Goal: Task Accomplishment & Management: Manage account settings

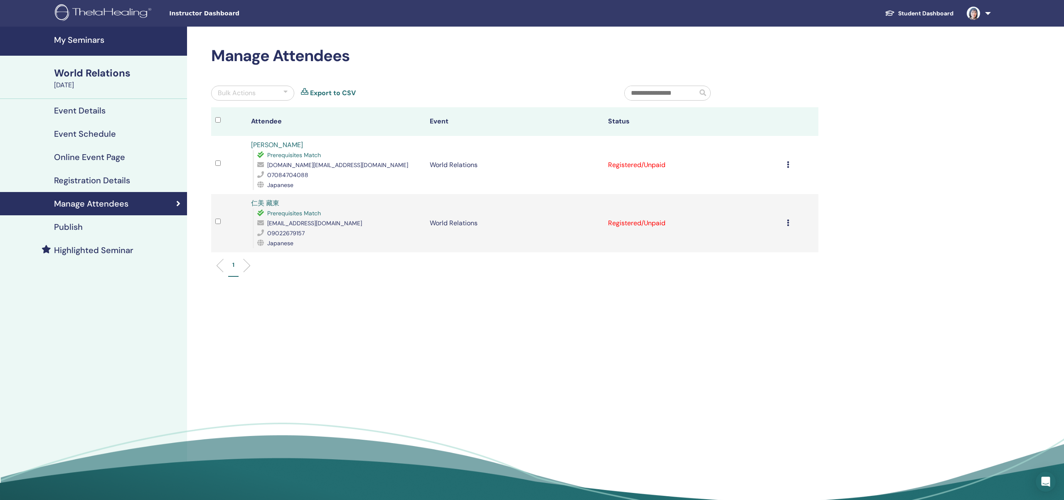
click at [788, 163] on div "Cancel Registration Do not auto-certify Mark as Paid Mark as Unpaid Mark as Abs…" at bounding box center [799, 165] width 27 height 10
click at [758, 196] on p "Mark as Paid" at bounding box center [746, 195] width 66 height 10
click at [789, 220] on div "Cancel Registration Do not auto-certify Mark as Paid Mark as Unpaid Mark as Abs…" at bounding box center [799, 223] width 27 height 10
click at [753, 252] on p "Mark as Paid" at bounding box center [747, 252] width 66 height 10
